Goal: Find specific fact: Find specific fact

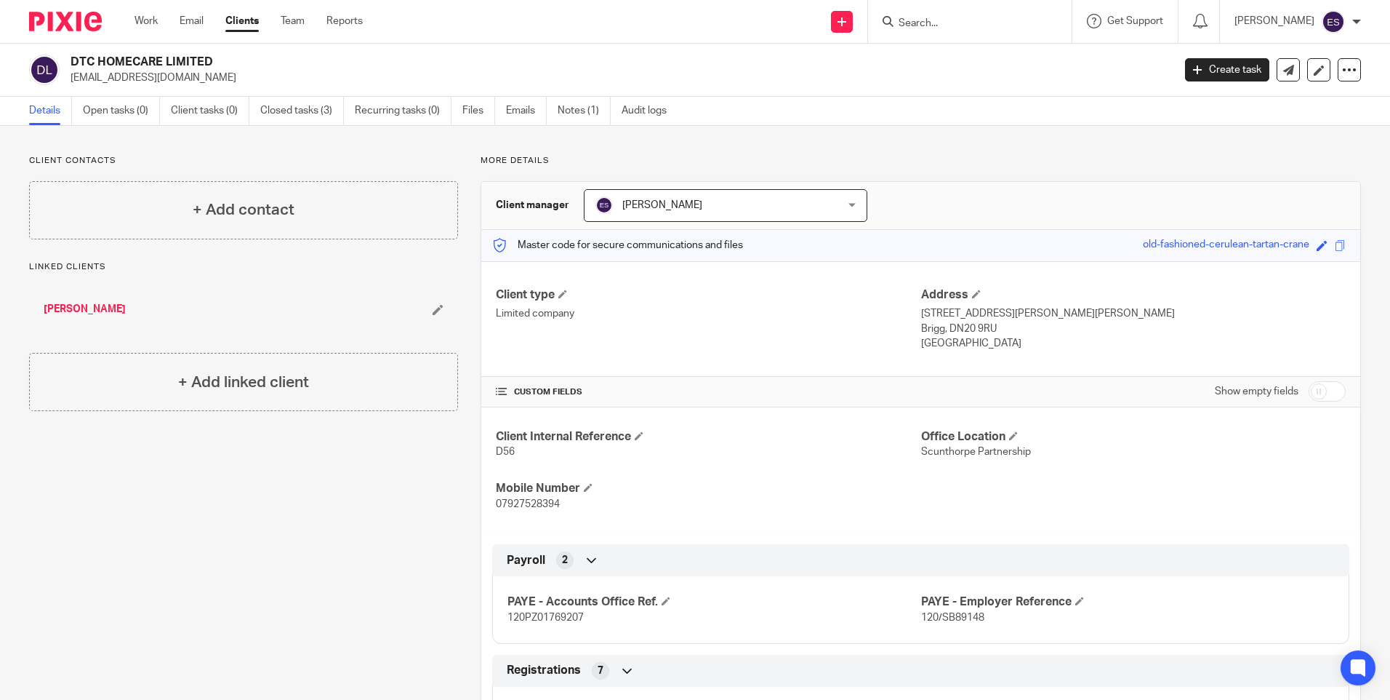
click at [984, 33] on div at bounding box center [970, 21] width 204 height 43
click at [923, 19] on input "Search" at bounding box center [962, 23] width 131 height 13
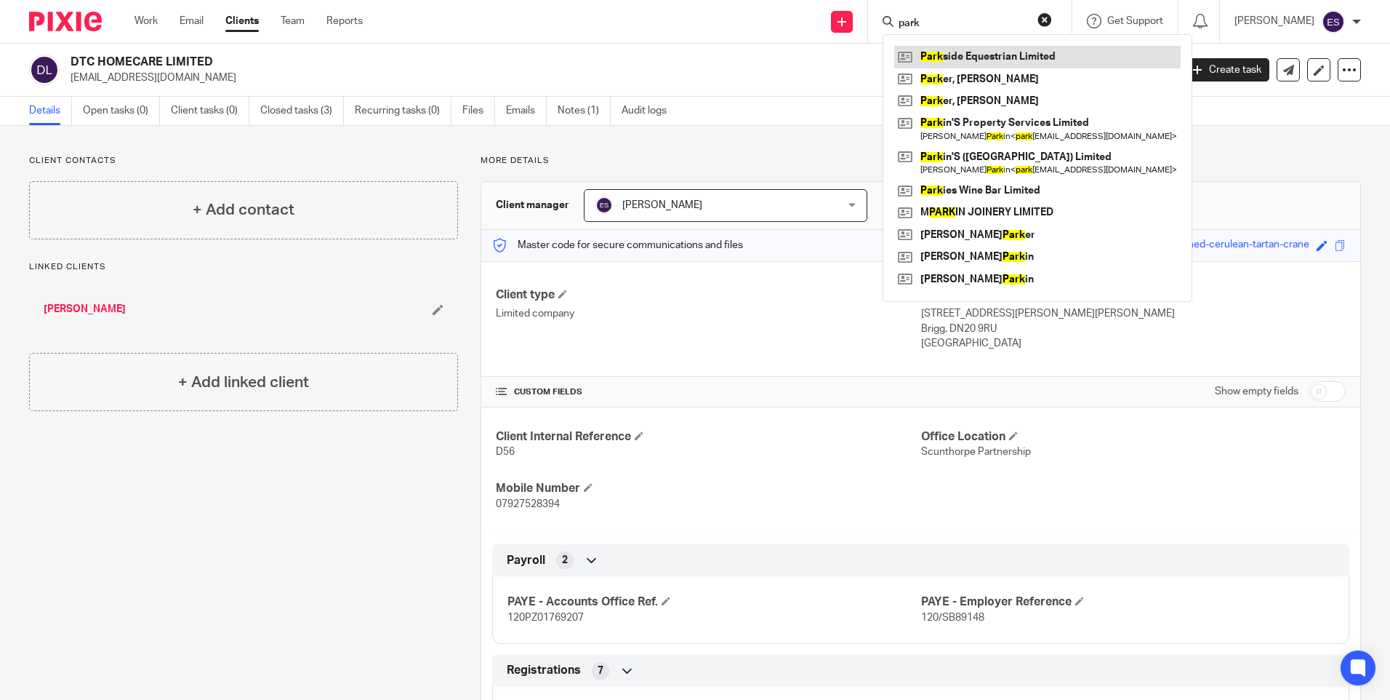
type input "park"
click at [1026, 51] on link at bounding box center [1037, 57] width 287 height 22
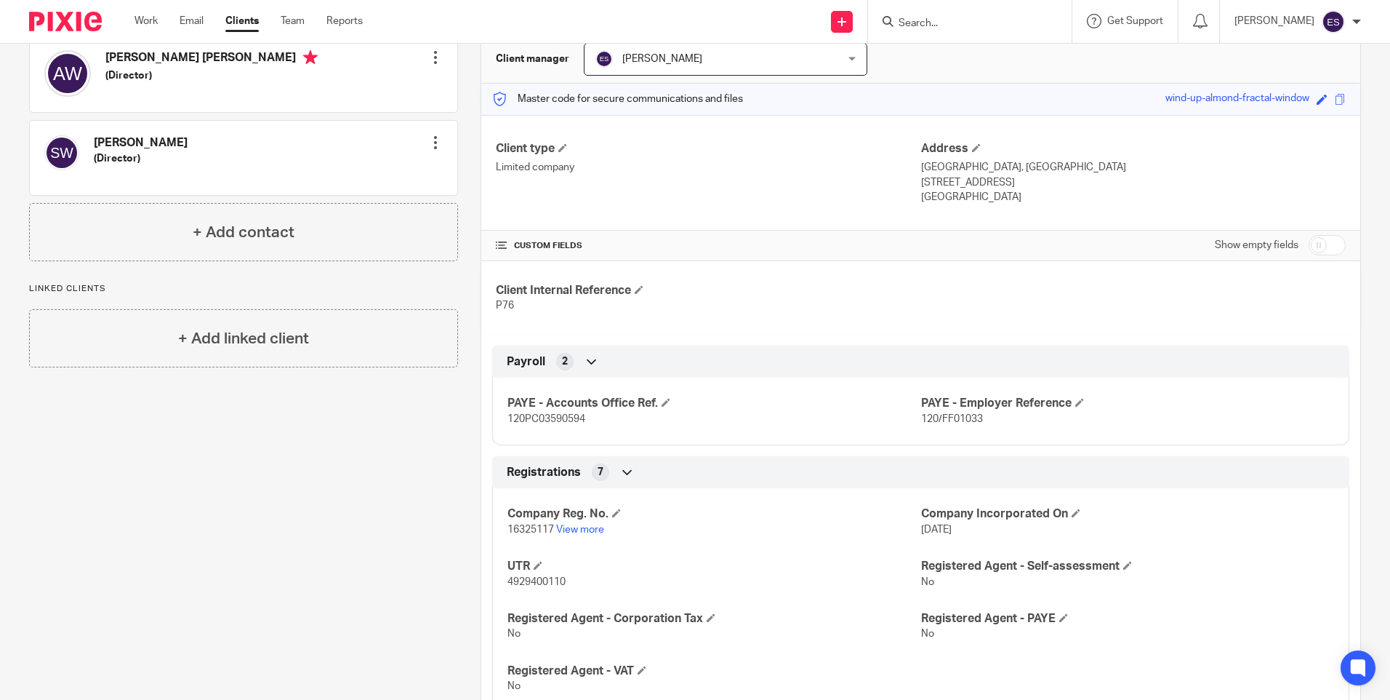
scroll to position [218, 0]
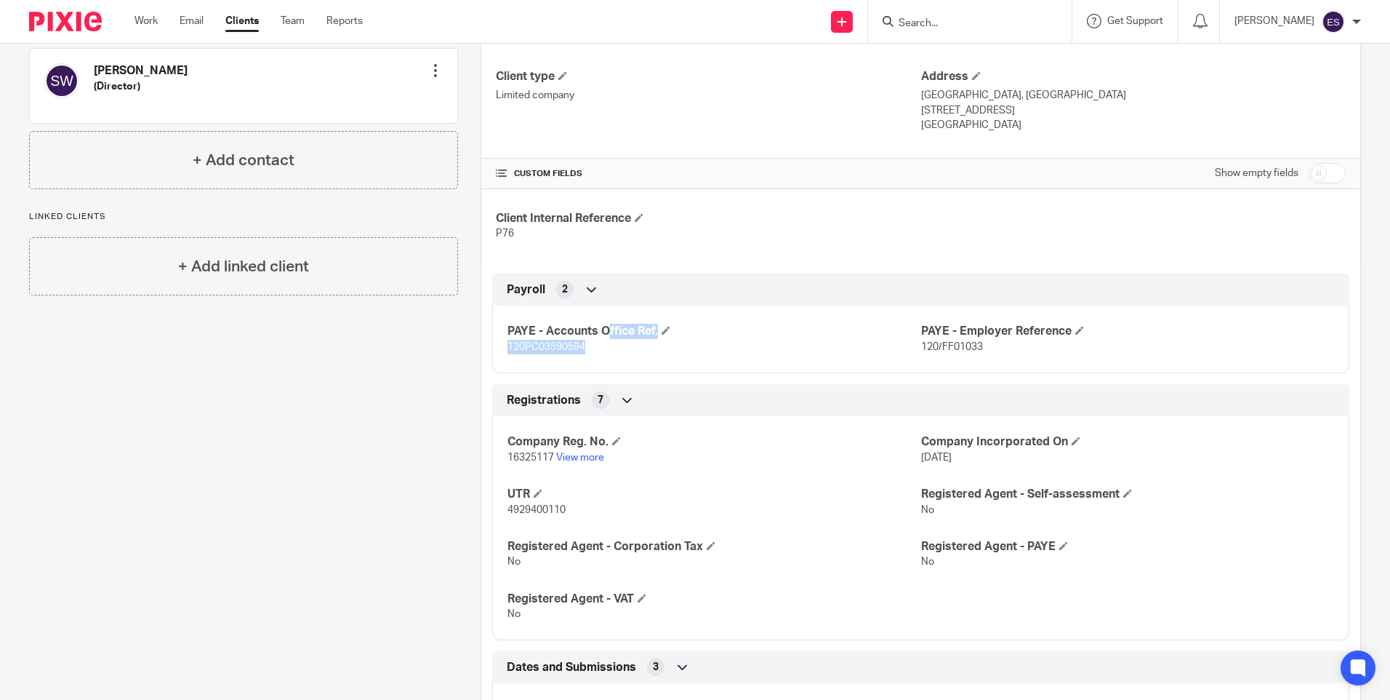
drag, startPoint x: 503, startPoint y: 326, endPoint x: 605, endPoint y: 353, distance: 105.5
click at [605, 353] on div "PAYE - Accounts Office Ref. 120PC03590594 PAYE - Employer Reference 120/FF01033" at bounding box center [920, 334] width 857 height 79
drag, startPoint x: 605, startPoint y: 353, endPoint x: 565, endPoint y: 337, distance: 43.1
copy div "PAYE - Accounts Office Ref. 120PC03590594"
click at [860, 332] on h4 "PAYE - Accounts Office Ref." at bounding box center [714, 331] width 413 height 15
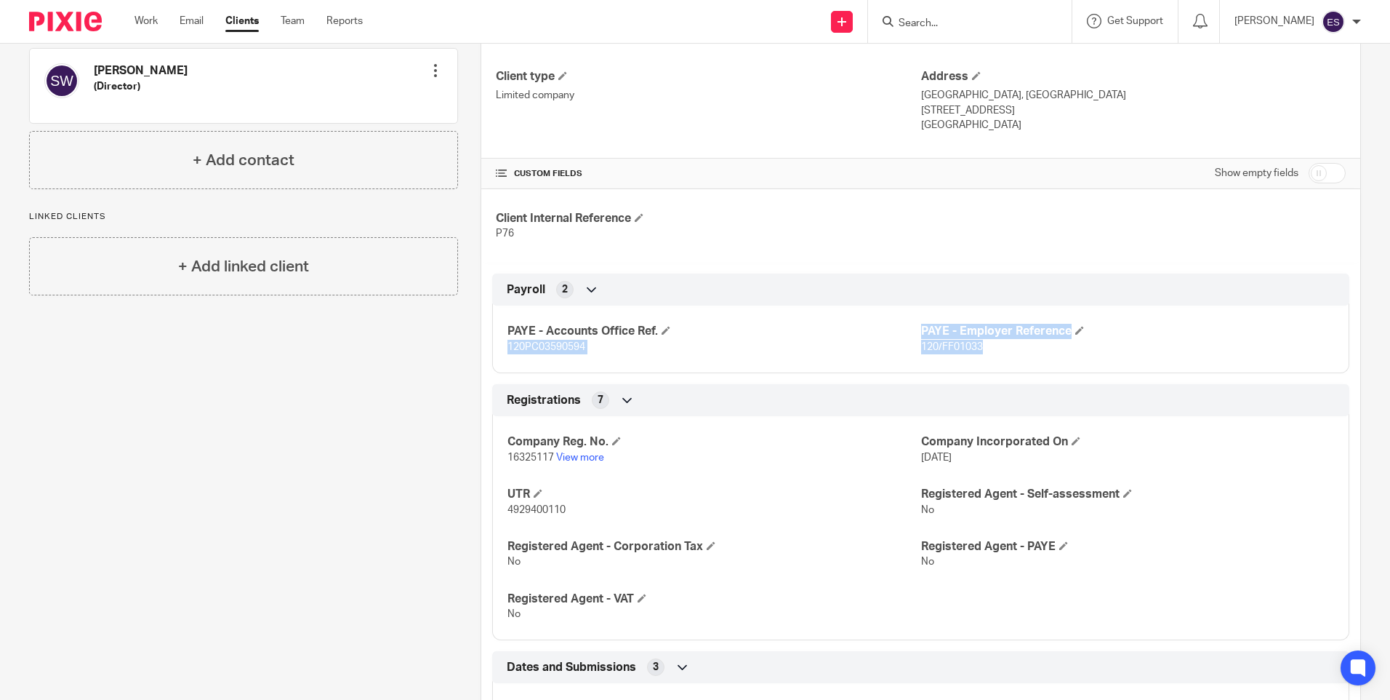
drag, startPoint x: 913, startPoint y: 327, endPoint x: 991, endPoint y: 353, distance: 82.6
click at [991, 353] on div "PAYE - Accounts Office Ref. 120PC03590594 PAYE - Employer Reference 120/FF01033" at bounding box center [920, 334] width 857 height 79
drag, startPoint x: 991, startPoint y: 353, endPoint x: 915, endPoint y: 351, distance: 76.4
click at [913, 353] on div "PAYE - Accounts Office Ref. 120PC03590594 PAYE - Employer Reference 120/FF01033" at bounding box center [920, 334] width 857 height 79
click at [976, 350] on span "120/FF01033" at bounding box center [952, 347] width 62 height 10
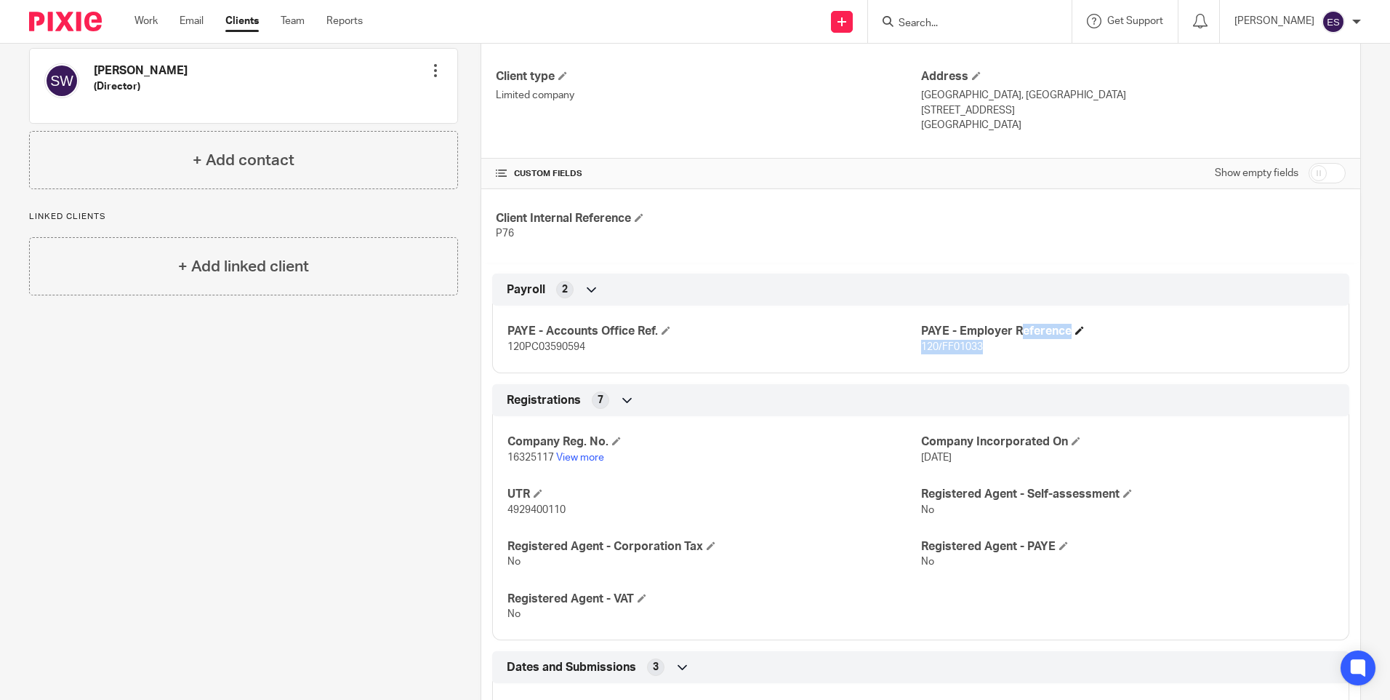
drag, startPoint x: 990, startPoint y: 356, endPoint x: 914, endPoint y: 326, distance: 81.0
click at [914, 326] on div "PAYE - Accounts Office Ref. 120PC03590594 PAYE - Employer Reference 120/FF01033" at bounding box center [920, 334] width 857 height 79
drag, startPoint x: 914, startPoint y: 326, endPoint x: 936, endPoint y: 330, distance: 22.1
copy div "PAYE - Employer Reference 120/FF01033"
click at [636, 508] on p "4929400110" at bounding box center [714, 509] width 413 height 15
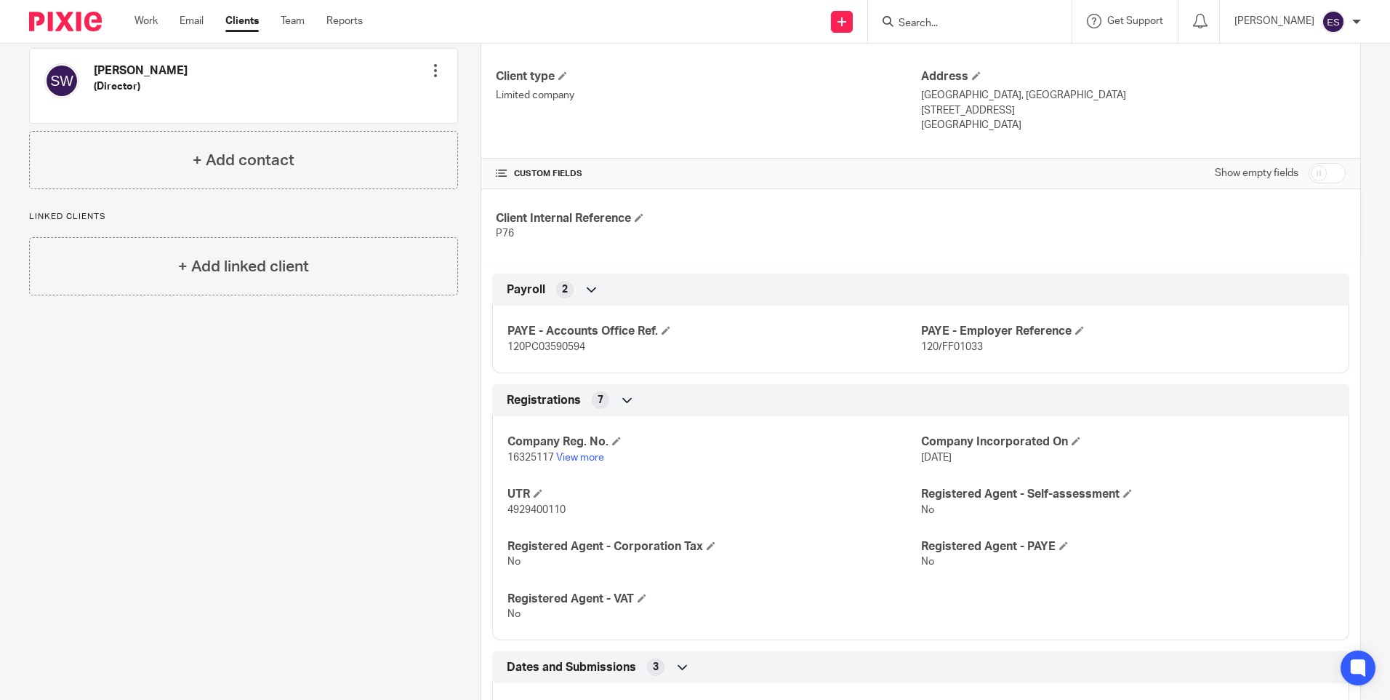
drag, startPoint x: 492, startPoint y: 484, endPoint x: 579, endPoint y: 509, distance: 90.7
click at [579, 509] on div "Company Reg. No. 16325117 View more Company Incorporated On [DATE] UTR 49294001…" at bounding box center [920, 522] width 857 height 235
drag, startPoint x: 579, startPoint y: 509, endPoint x: 553, endPoint y: 512, distance: 26.3
copy div "UTR 4929400110"
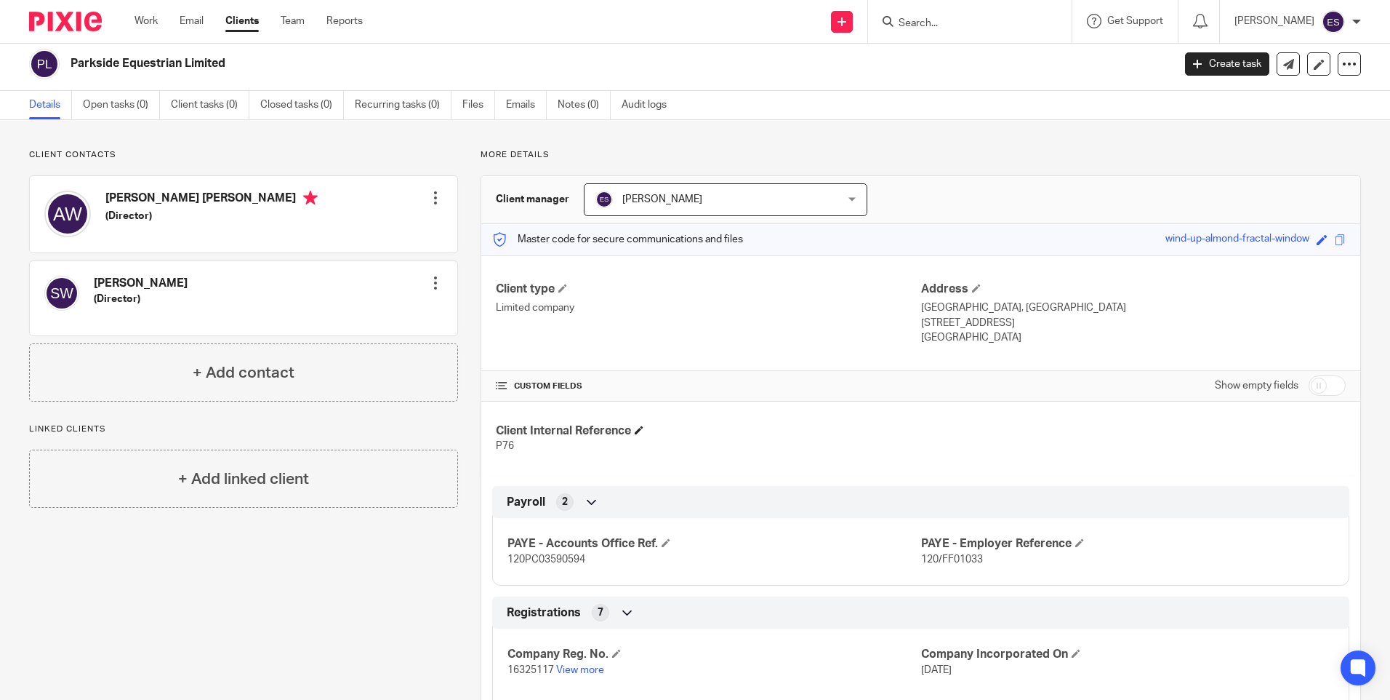
scroll to position [0, 0]
